Goal: Task Accomplishment & Management: Complete application form

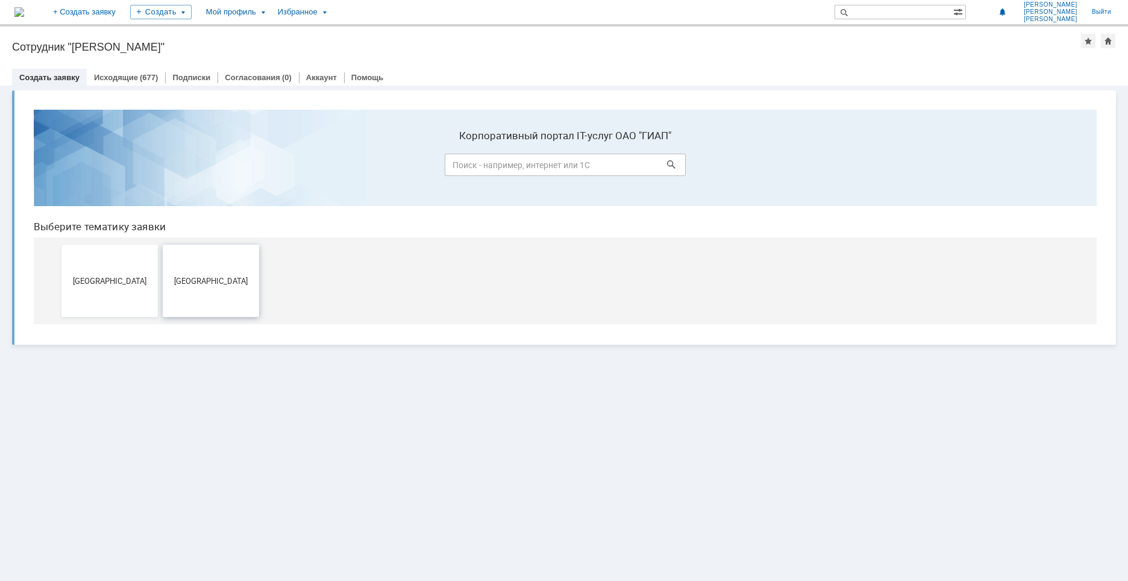
click at [226, 283] on span "[GEOGRAPHIC_DATA]" at bounding box center [210, 280] width 89 height 9
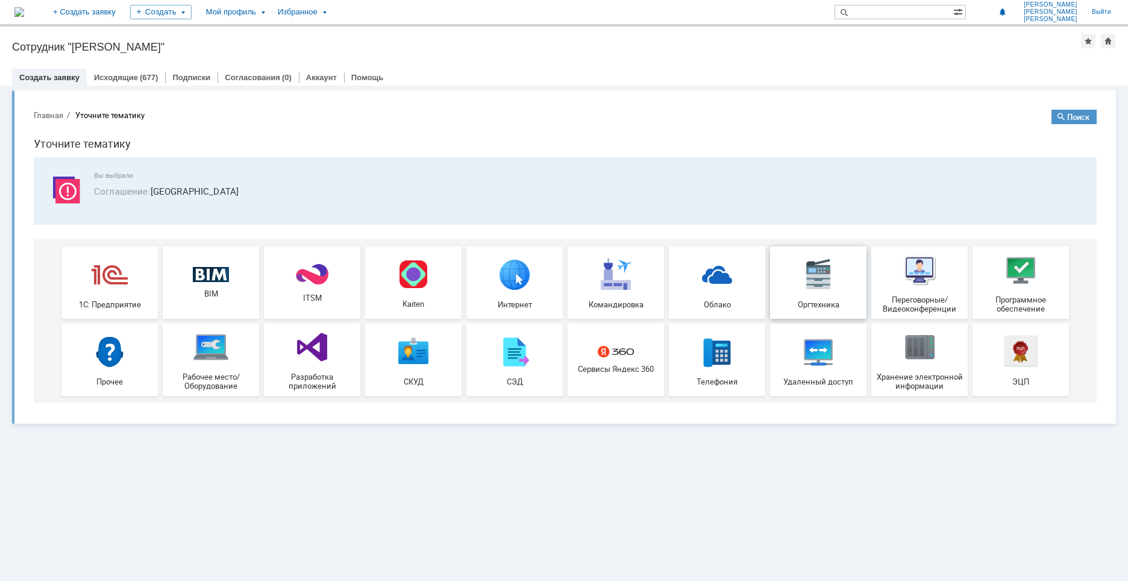
click at [804, 286] on img at bounding box center [818, 274] width 36 height 36
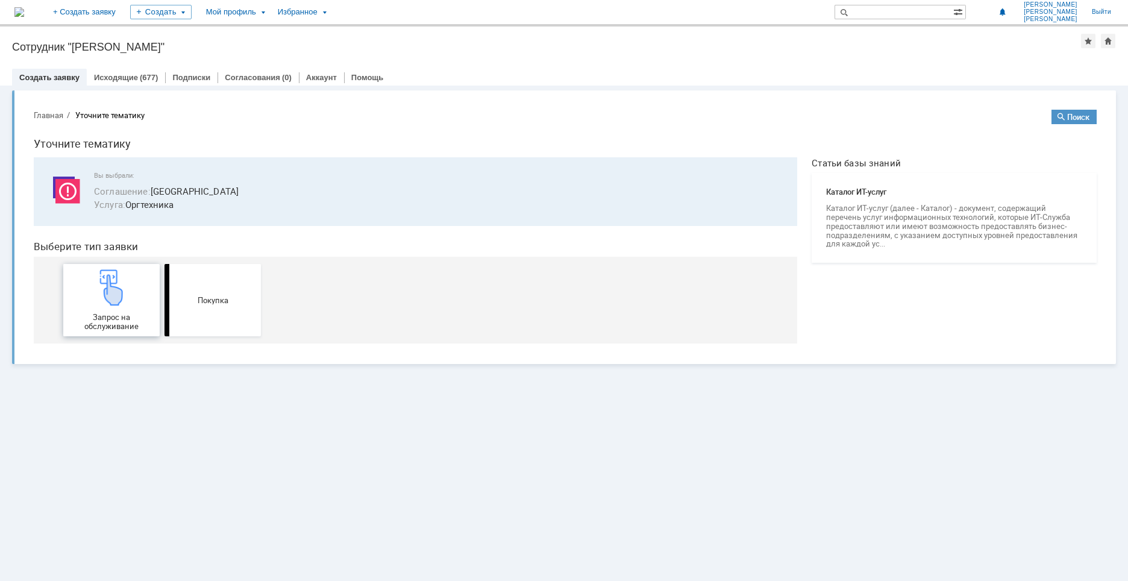
click at [129, 304] on img at bounding box center [111, 287] width 36 height 36
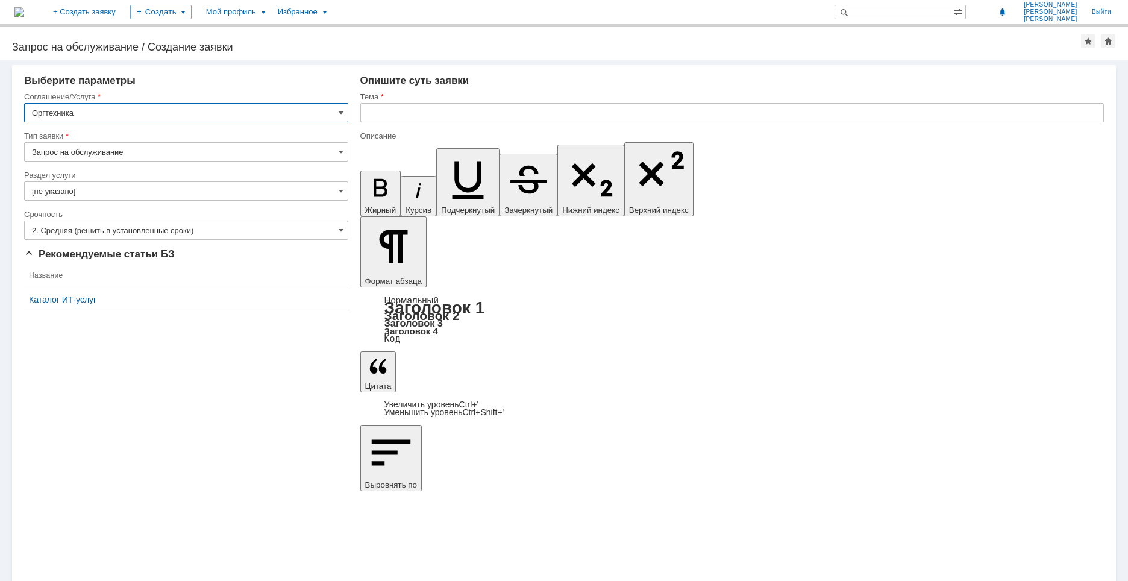
click at [148, 233] on input "2. Средняя (решить в установленные сроки)" at bounding box center [186, 230] width 324 height 19
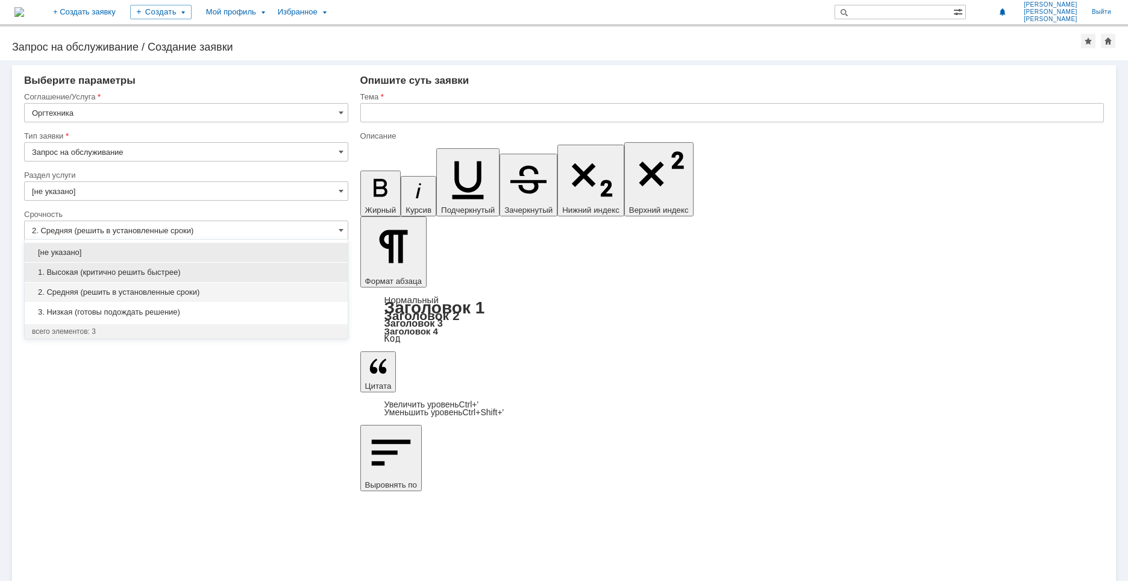
click at [137, 272] on span "1. Высокая (критично решить быстрее)" at bounding box center [186, 272] width 308 height 10
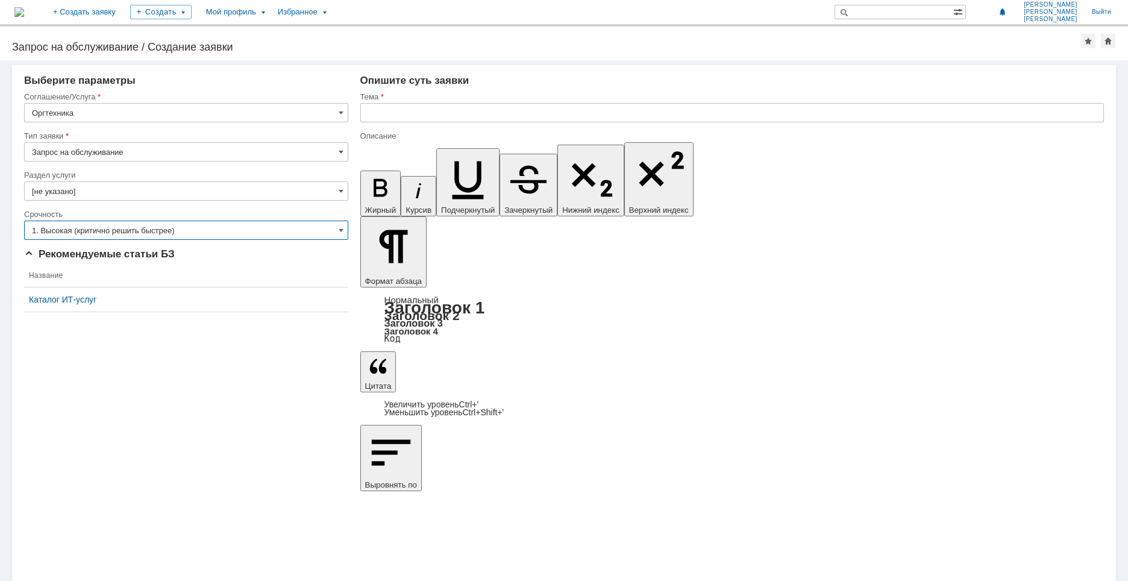
type input "1. Высокая (критично решить быстрее)"
click at [382, 115] on input "text" at bounding box center [731, 112] width 743 height 19
drag, startPoint x: 502, startPoint y: 111, endPoint x: 330, endPoint y: 111, distance: 171.7
type input "Установить рулон А3 на LP-2070"
